Goal: Transaction & Acquisition: Purchase product/service

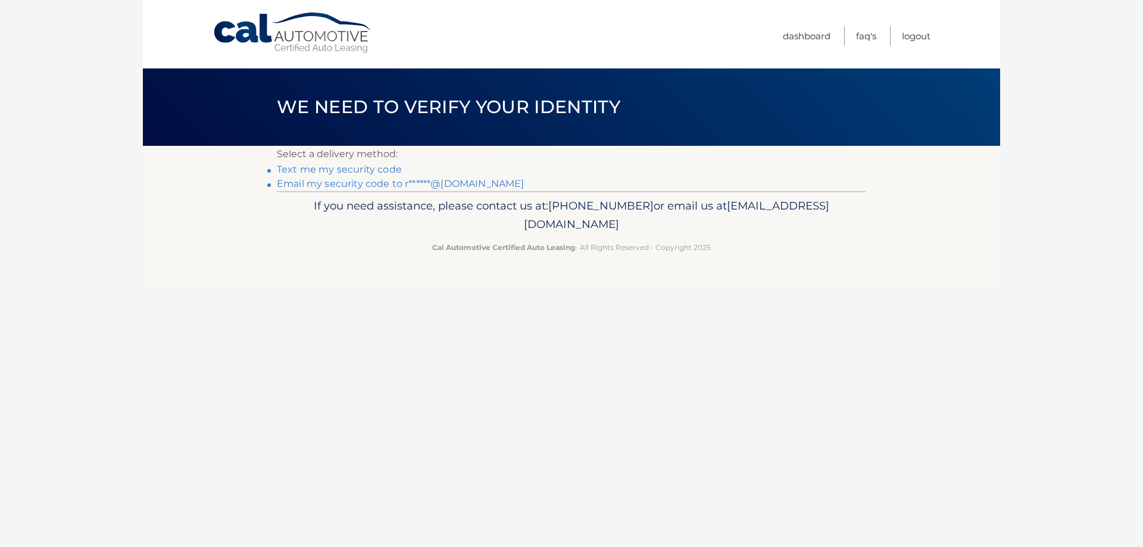
click at [363, 182] on link "Email my security code to r******@outlook.com" at bounding box center [401, 183] width 248 height 11
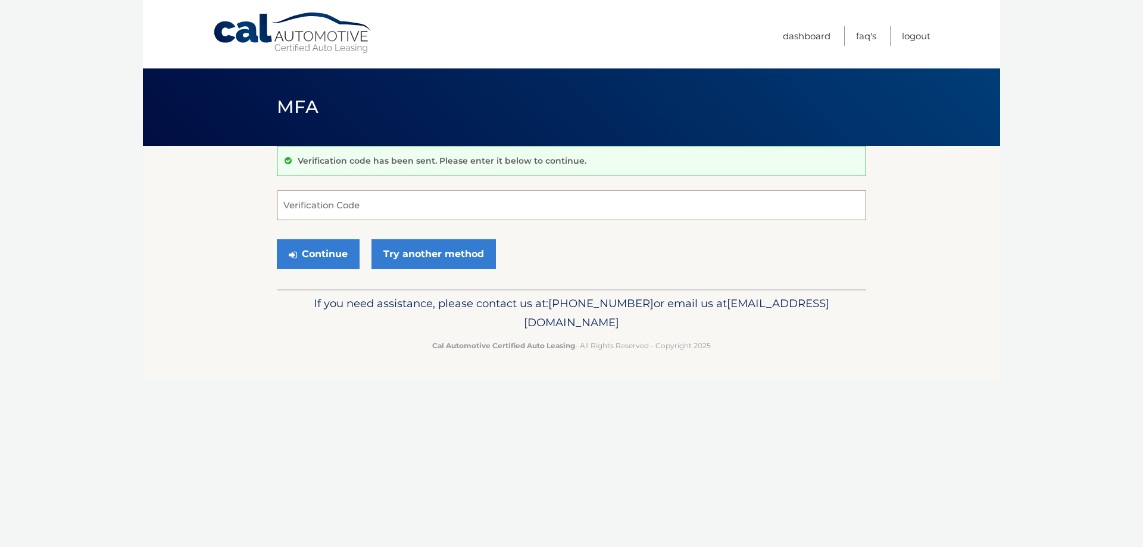
click at [320, 207] on input "Verification Code" at bounding box center [572, 206] width 590 height 30
click at [316, 208] on input "Verification Code" at bounding box center [572, 206] width 590 height 30
type input "222518"
click at [313, 254] on button "Continue" at bounding box center [318, 254] width 83 height 30
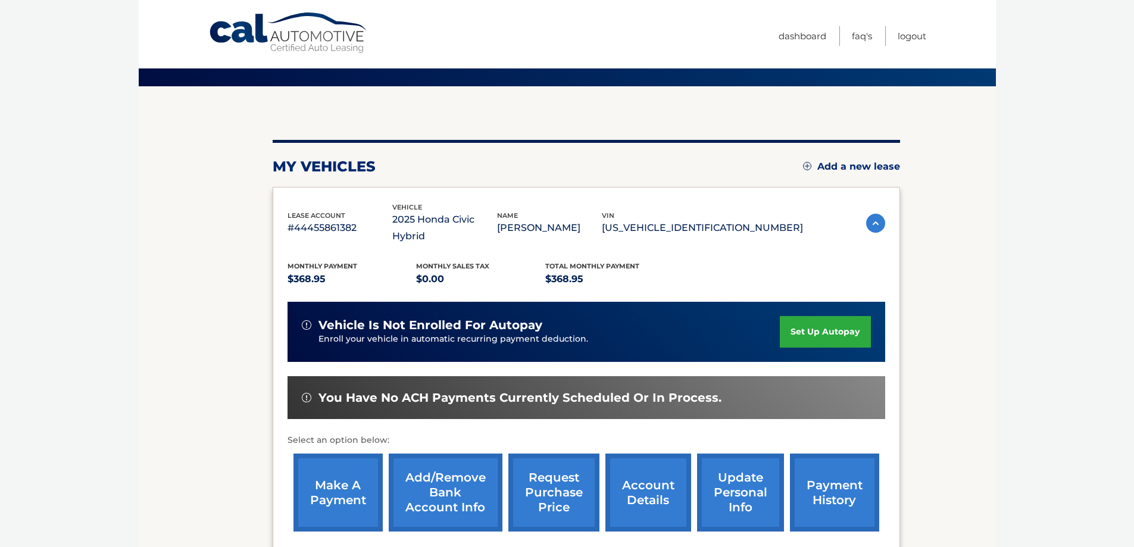
scroll to position [119, 0]
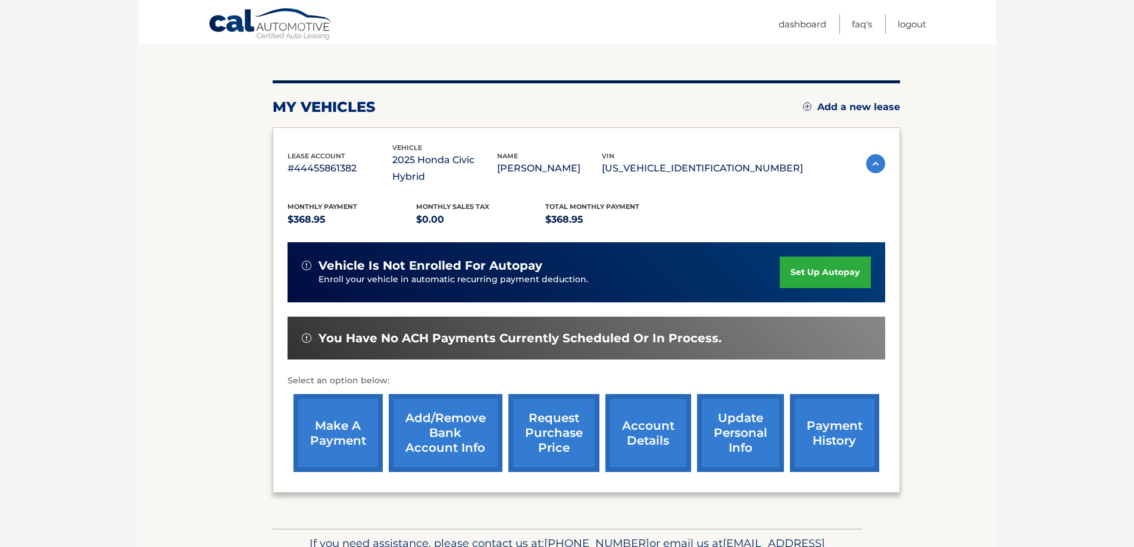
click at [333, 414] on link "make a payment" at bounding box center [338, 433] width 89 height 78
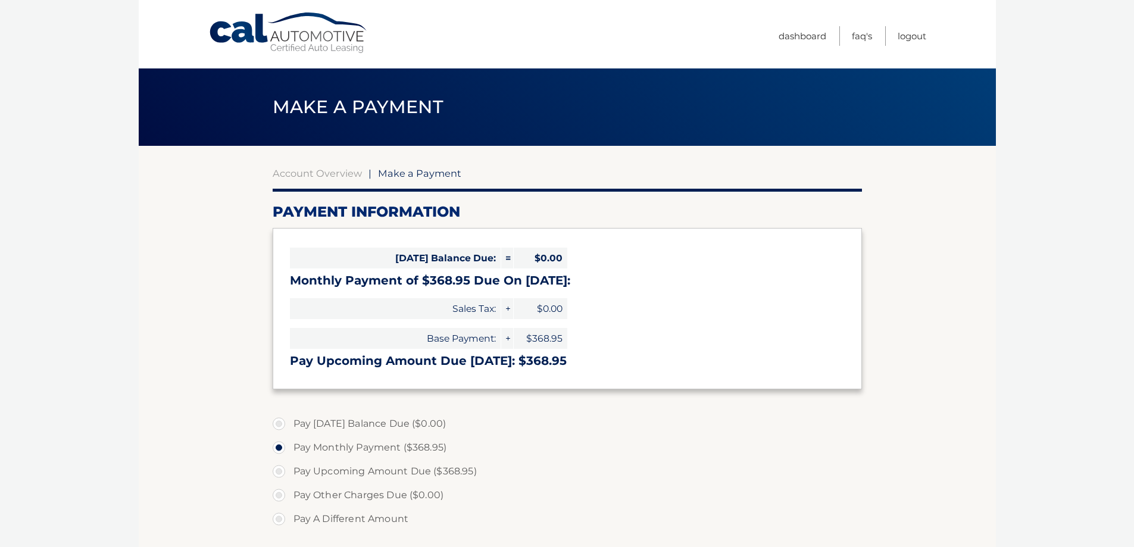
select select "NGEzZWU4MmItNmVjMS00MjJiLTliMmItZDVhOTg0NWE3NDI0"
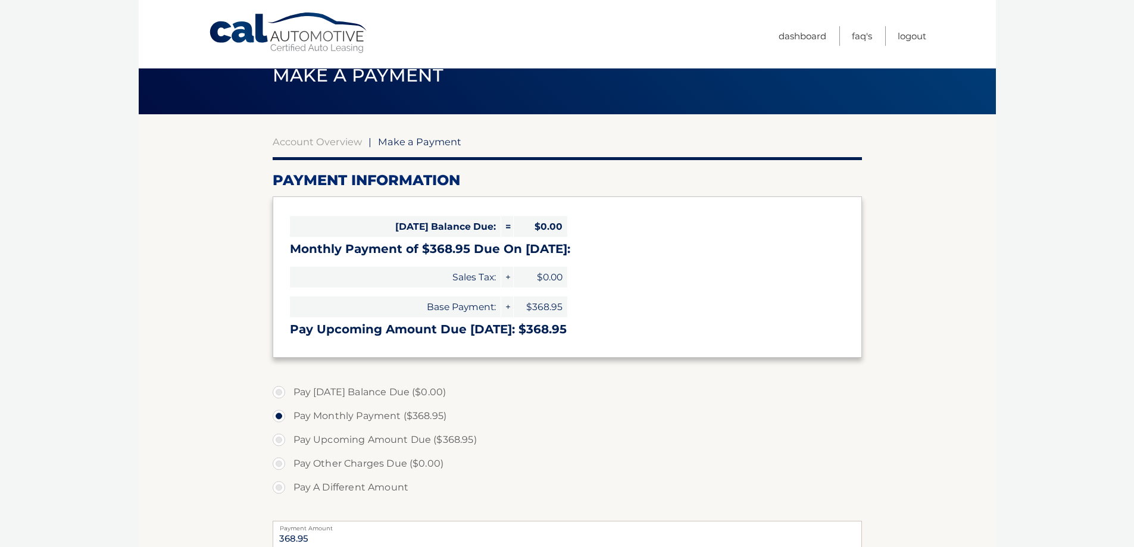
scroll to position [60, 0]
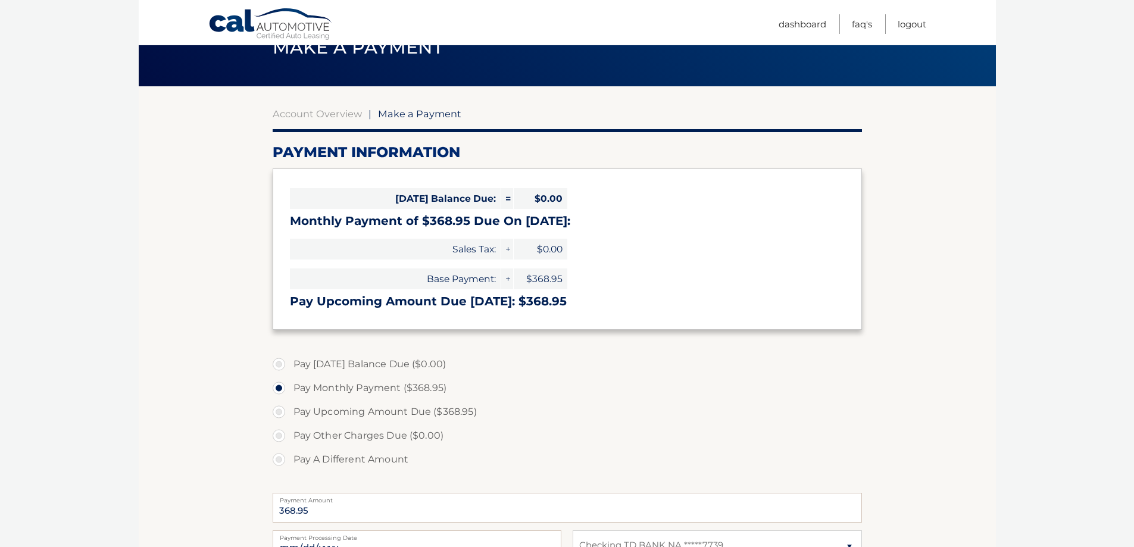
click at [276, 416] on label "Pay Upcoming Amount Due ($368.95)" at bounding box center [568, 412] width 590 height 24
click at [278, 416] on input "Pay Upcoming Amount Due ($368.95)" at bounding box center [284, 409] width 12 height 19
radio input "true"
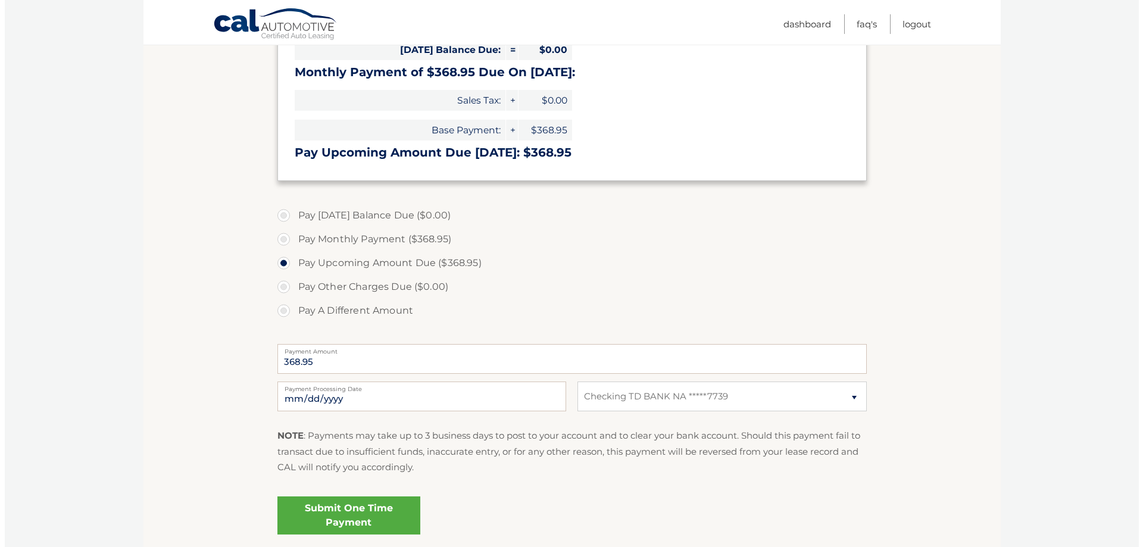
scroll to position [238, 0]
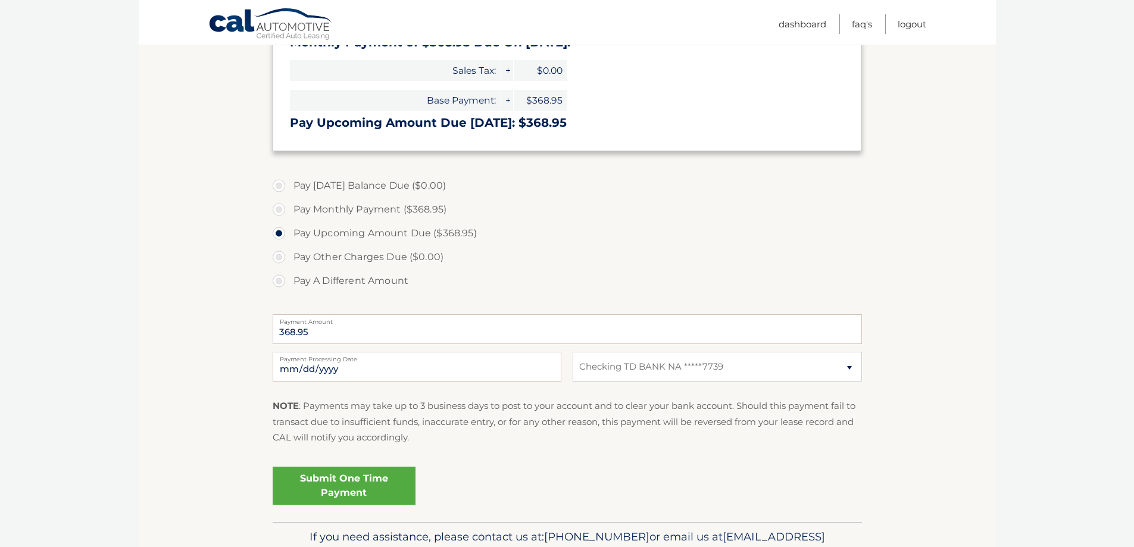
click at [314, 489] on link "Submit One Time Payment" at bounding box center [344, 486] width 143 height 38
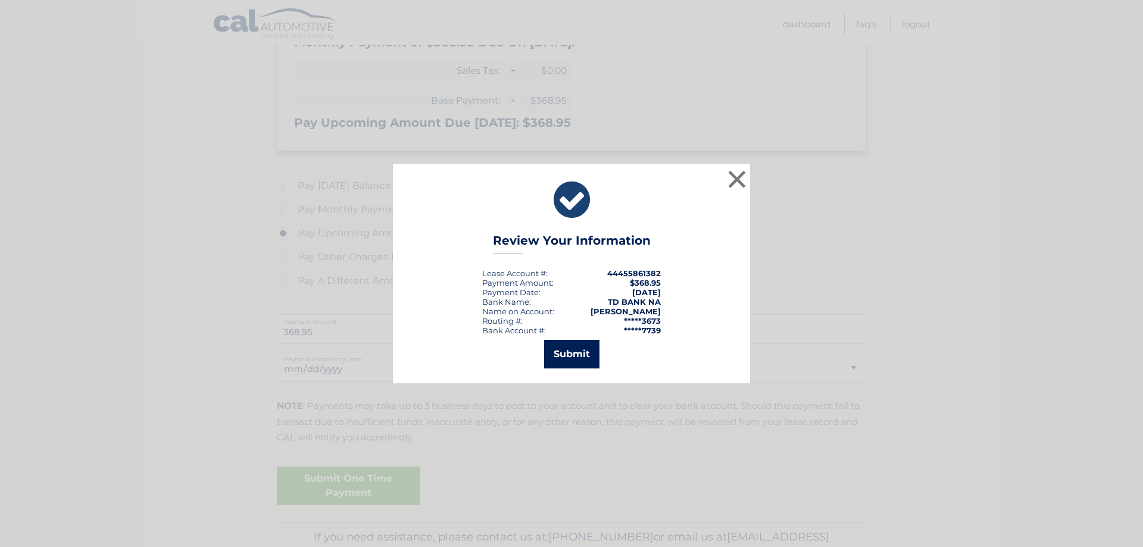
click at [570, 358] on button "Submit" at bounding box center [571, 354] width 55 height 29
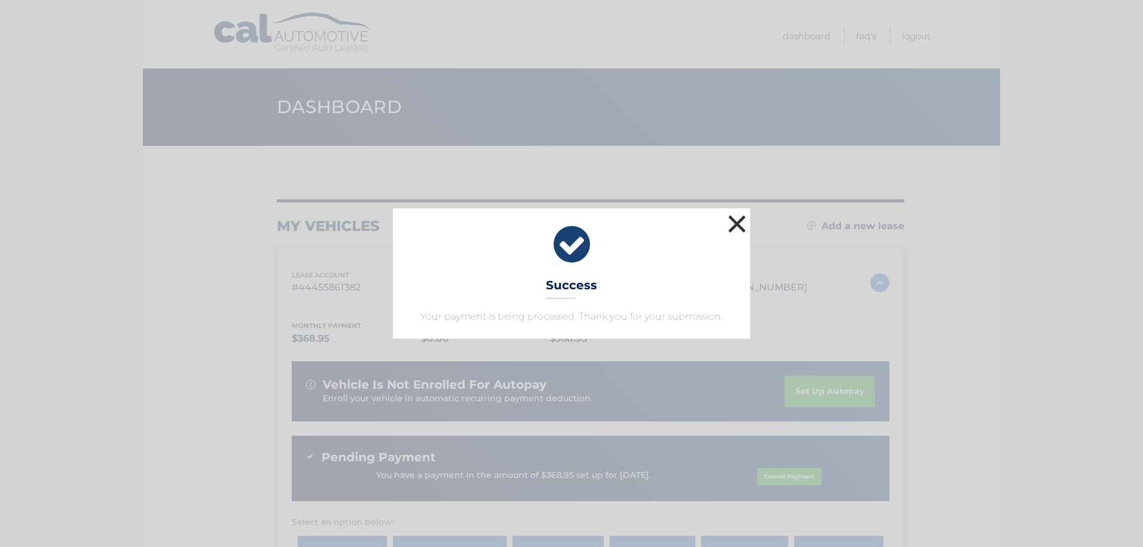
click at [737, 216] on button "×" at bounding box center [737, 224] width 24 height 24
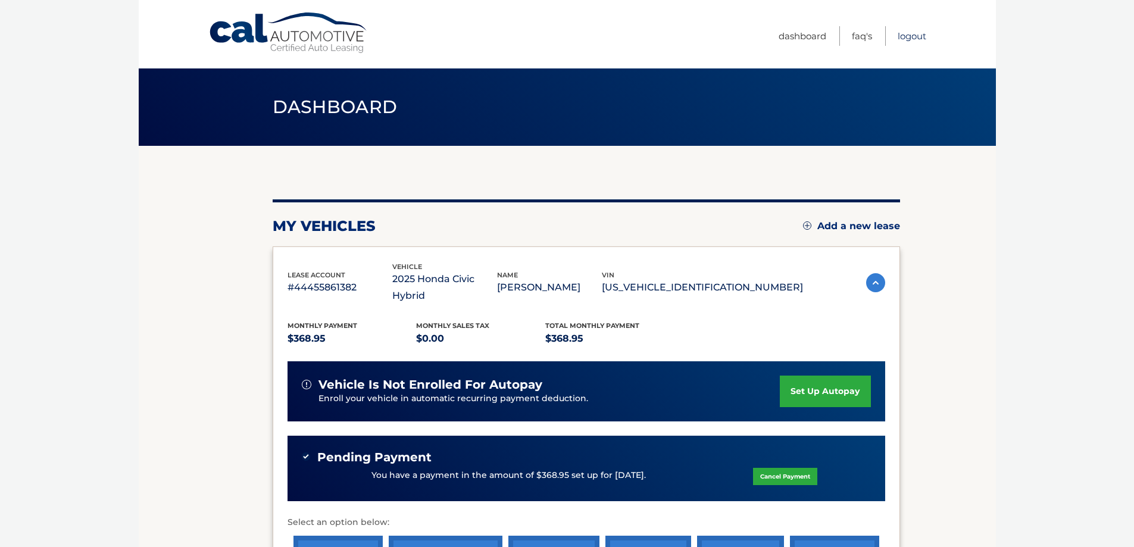
click at [908, 35] on link "Logout" at bounding box center [912, 36] width 29 height 20
